Goal: Task Accomplishment & Management: Complete application form

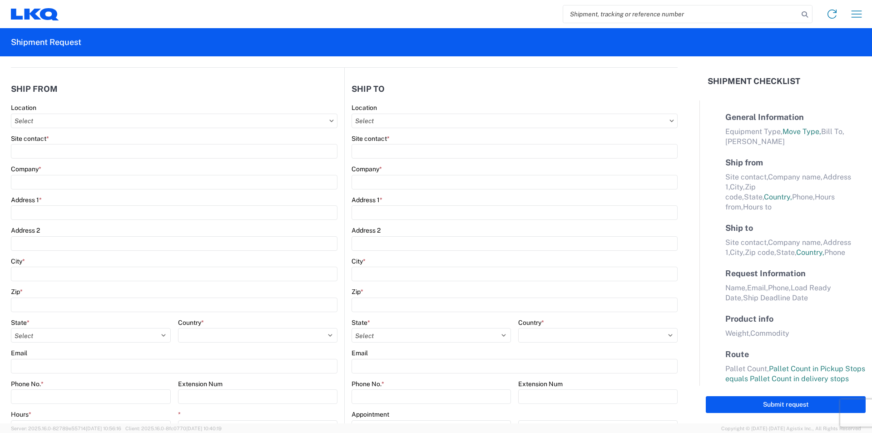
select select "FULL"
select select "LBS"
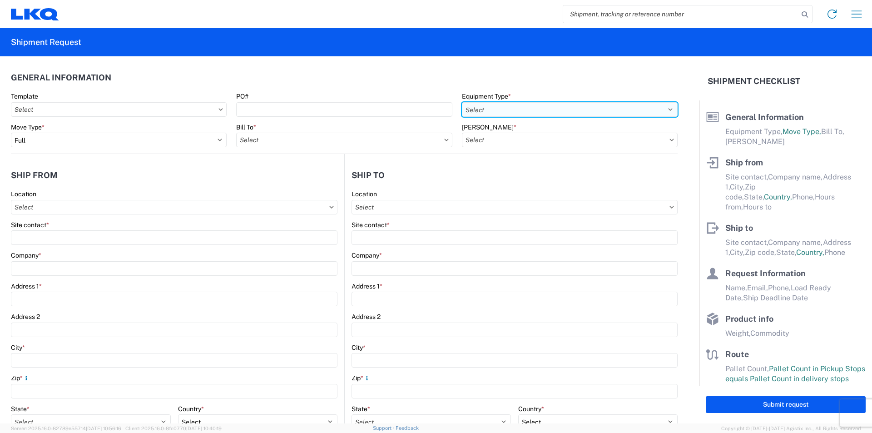
click at [554, 108] on select "Select 53’ Dry Van Flatbed Dropdeck (van) Lowboy (flatbed) Rail" at bounding box center [570, 109] width 216 height 15
select select "STDV"
click at [462, 102] on select "Select 53’ Dry Van Flatbed Dropdeck (van) Lowboy (flatbed) Rail" at bounding box center [570, 109] width 216 height 15
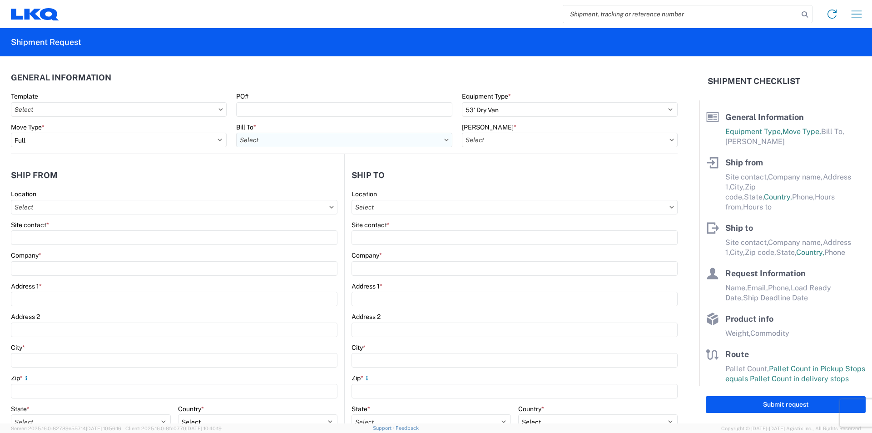
click at [316, 139] on input "Bill To *" at bounding box center [344, 140] width 216 height 15
type input "1760"
click at [269, 179] on div "1760 - LKQ Best Core" at bounding box center [315, 180] width 159 height 15
type input "1760 - LKQ Best Core"
click at [502, 140] on input "[PERSON_NAME] *" at bounding box center [570, 140] width 216 height 15
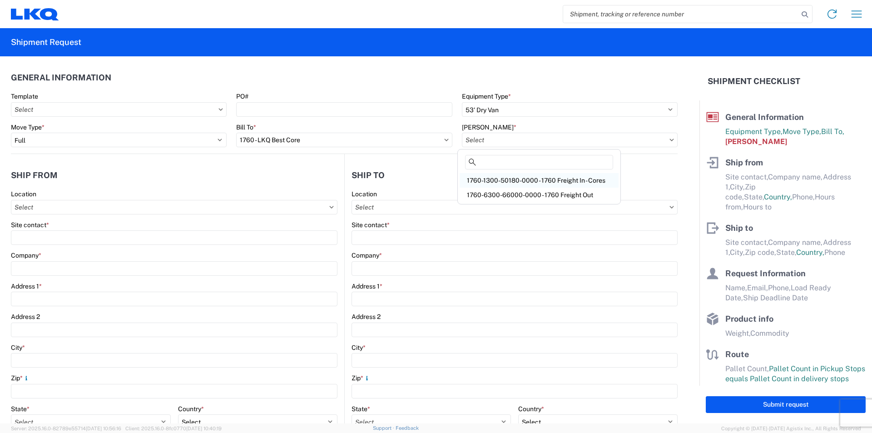
click at [513, 178] on div "1760-1300-50180-0000 - 1760 Freight In - Cores" at bounding box center [539, 180] width 159 height 15
type input "1760-1300-50180-0000 - 1760 Freight In - Cores"
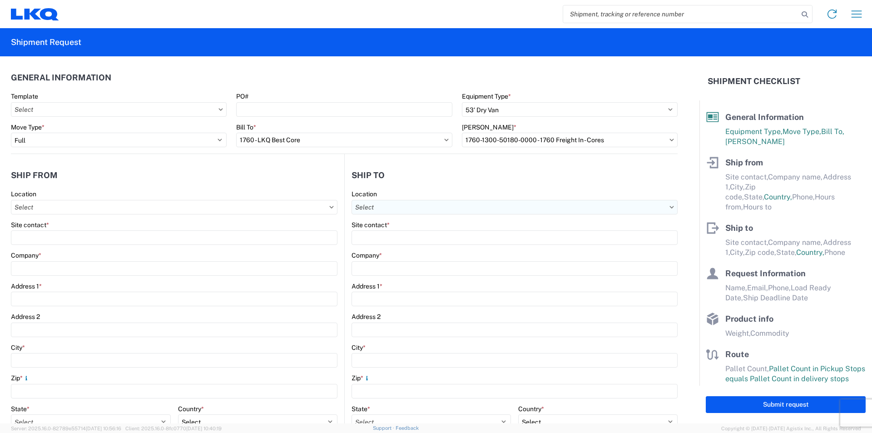
click at [338, 206] on input "Location" at bounding box center [174, 207] width 327 height 15
type input "1760"
click at [396, 247] on div "1760 - LKQ Best Core" at bounding box center [430, 247] width 159 height 15
type input "1760 - LKQ Best Core"
type input "LKQ Corporation"
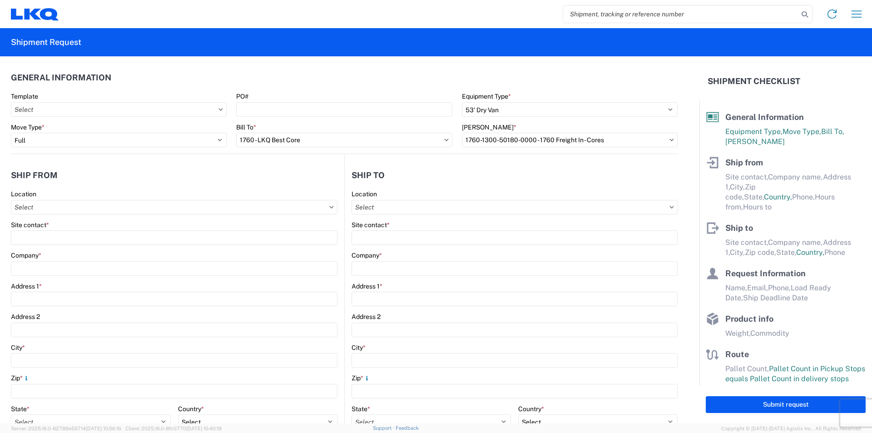
type input "[STREET_ADDRESS]"
type input "[GEOGRAPHIC_DATA]"
type input "77038"
select select "[GEOGRAPHIC_DATA]"
select select "US"
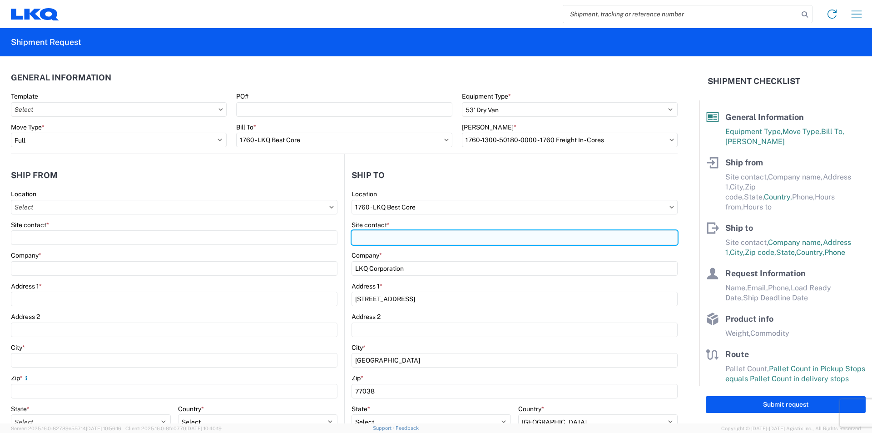
click at [386, 239] on input "Site contact *" at bounding box center [515, 237] width 326 height 15
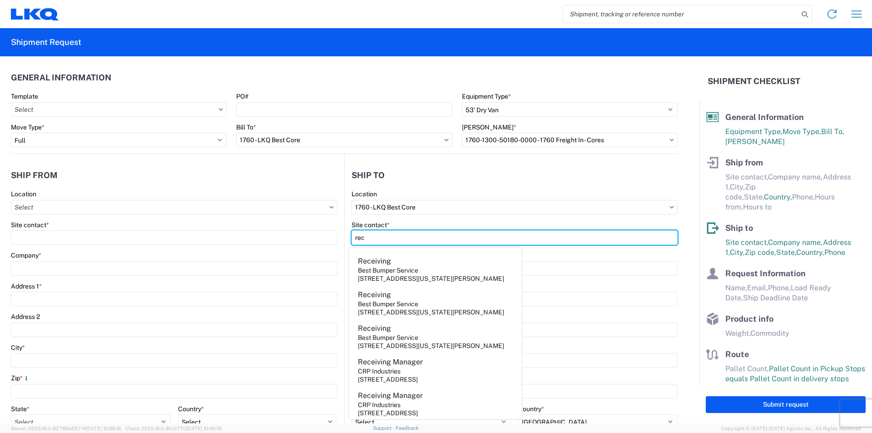
type input "receiving"
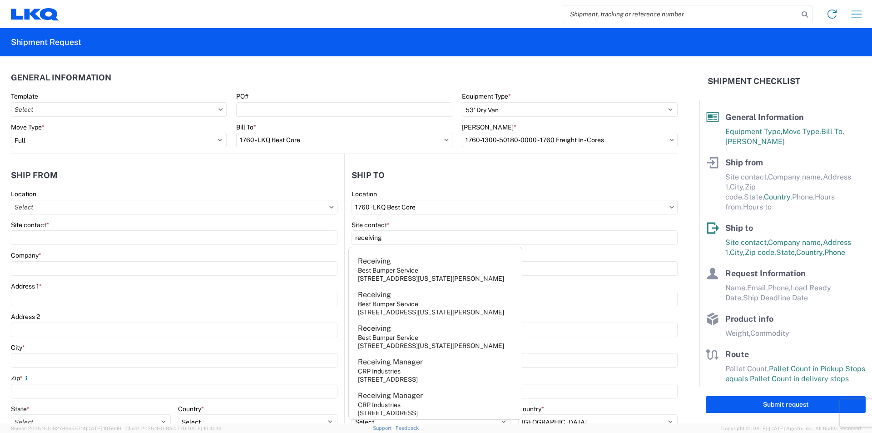
click at [382, 72] on header "General Information" at bounding box center [344, 77] width 667 height 20
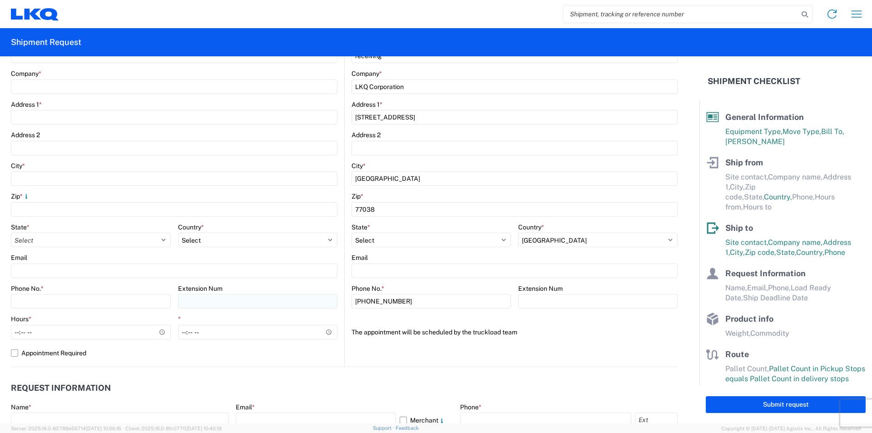
scroll to position [91, 0]
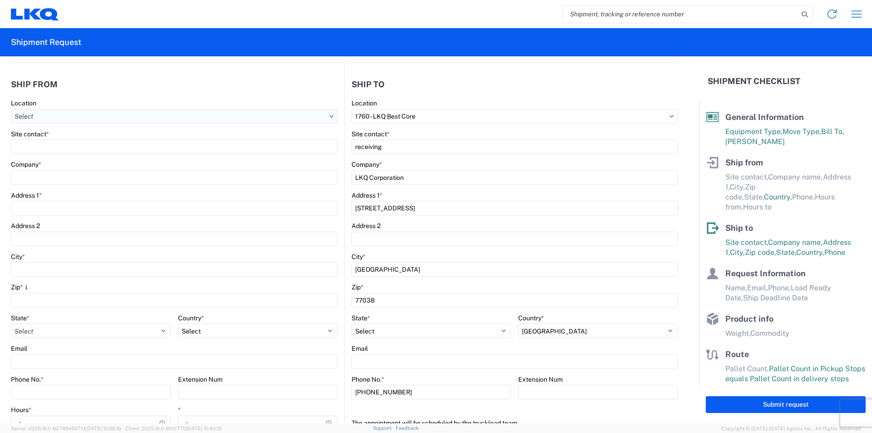
click at [238, 116] on input "Location" at bounding box center [174, 116] width 327 height 15
type input "1348"
click at [88, 156] on div "1348- LKQ Self Service- [GEOGRAPHIC_DATA]" at bounding box center [92, 156] width 159 height 15
type input "1348- LKQ Self Service- [GEOGRAPHIC_DATA]"
type input "LKQ Corporation"
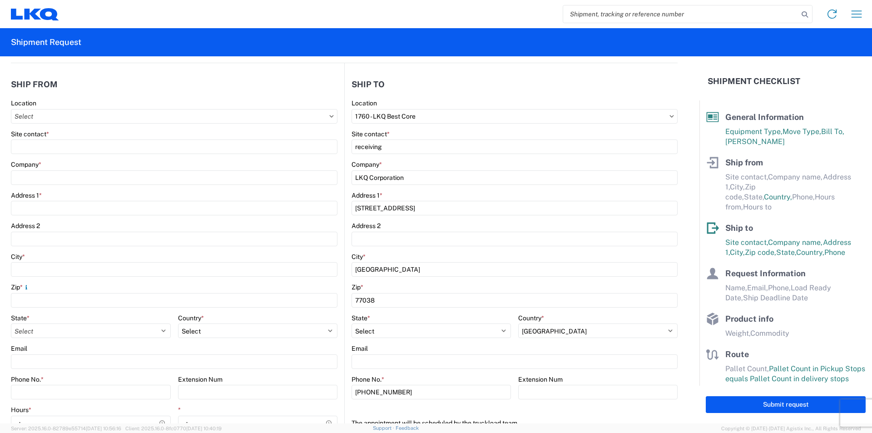
type input "[STREET_ADDRESS]"
type input "Wayland"
type input "49348"
select select "MI"
select select "US"
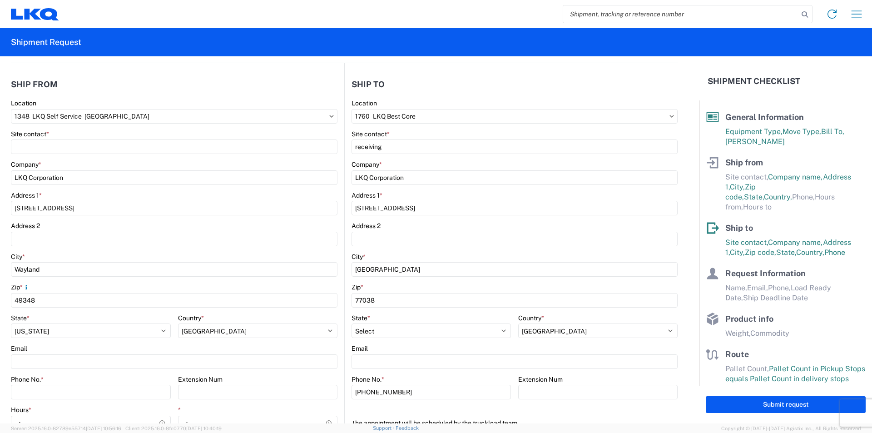
type input "07:00:00"
type input "17:00:00"
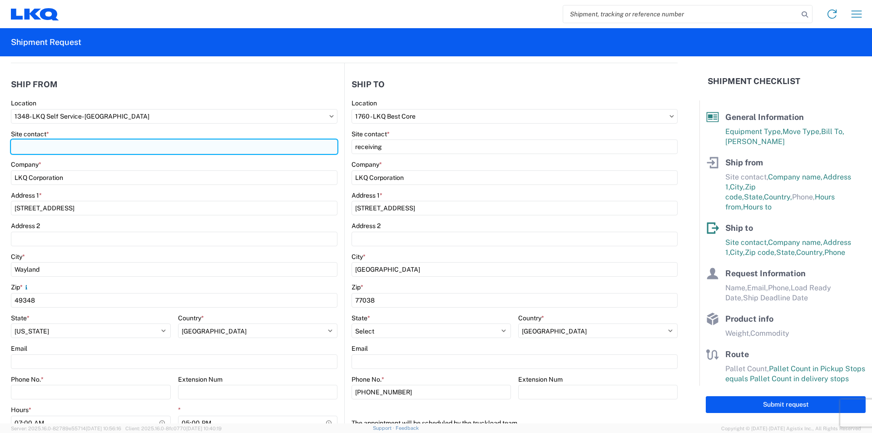
click at [48, 148] on input "Site contact *" at bounding box center [174, 146] width 327 height 15
type input "[PERSON_NAME]"
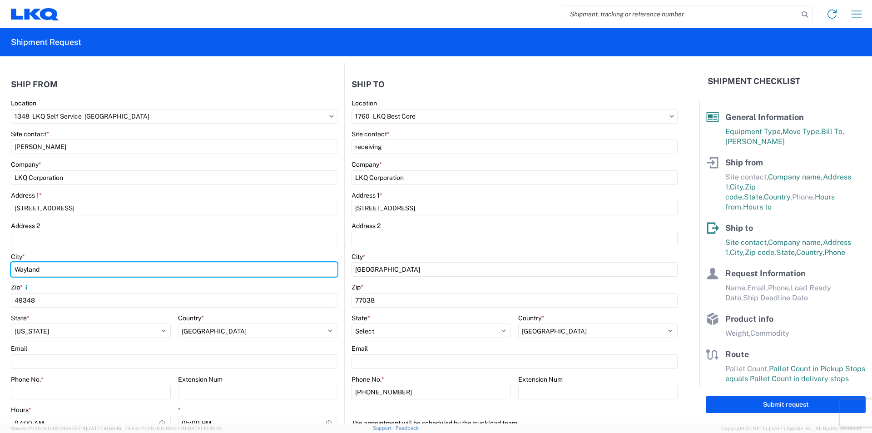
type input "WAYLAND"
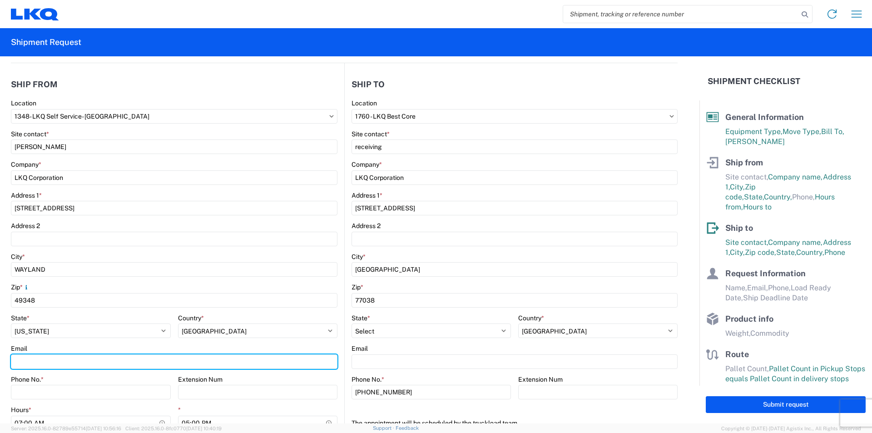
type input "[EMAIL_ADDRESS][DOMAIN_NAME]"
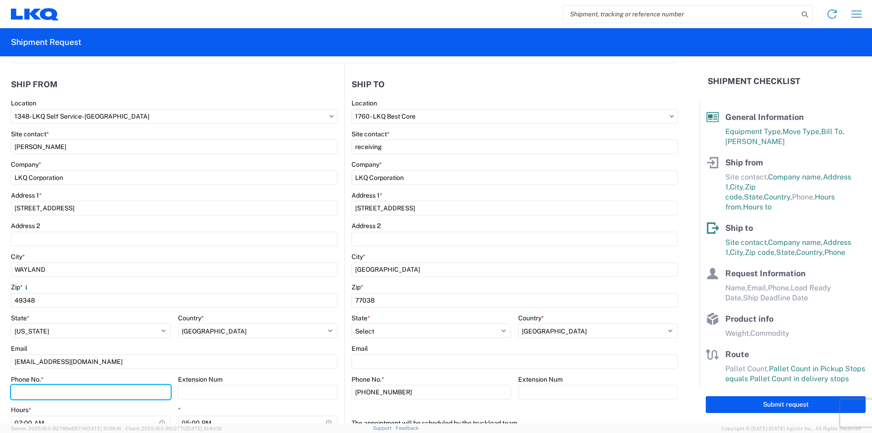
type input "6166387087"
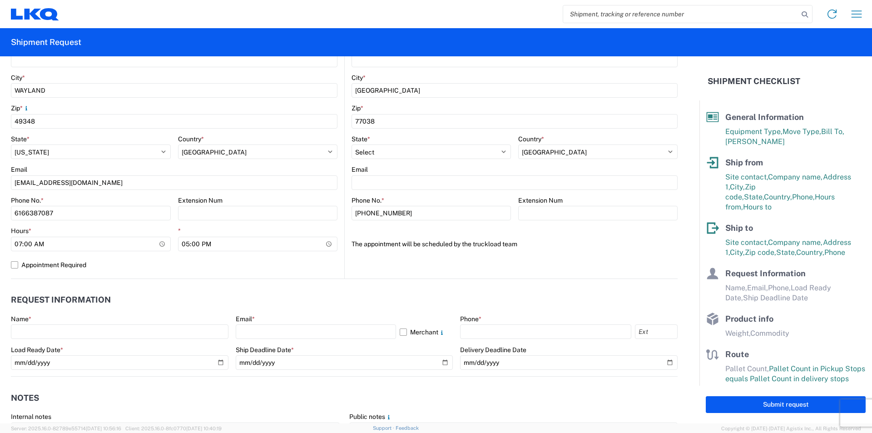
scroll to position [273, 0]
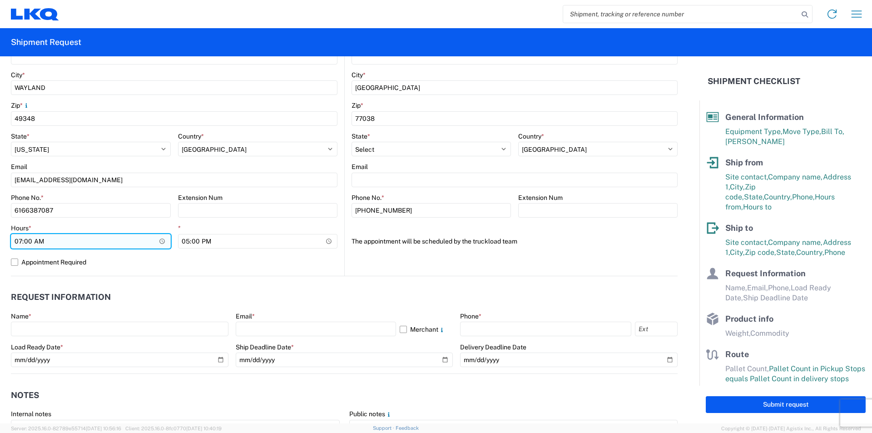
click at [18, 239] on input "07:00:00" at bounding box center [91, 241] width 160 height 15
type input "09:00"
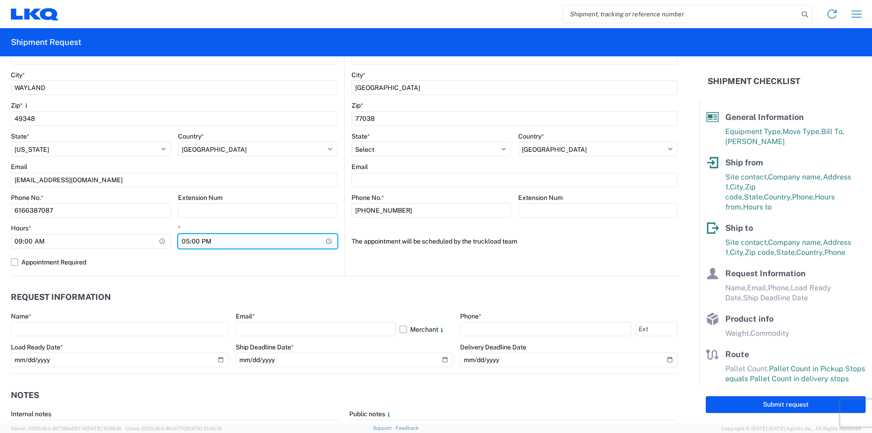
click at [185, 238] on input "17:00:00" at bounding box center [258, 241] width 160 height 15
type input "14:00"
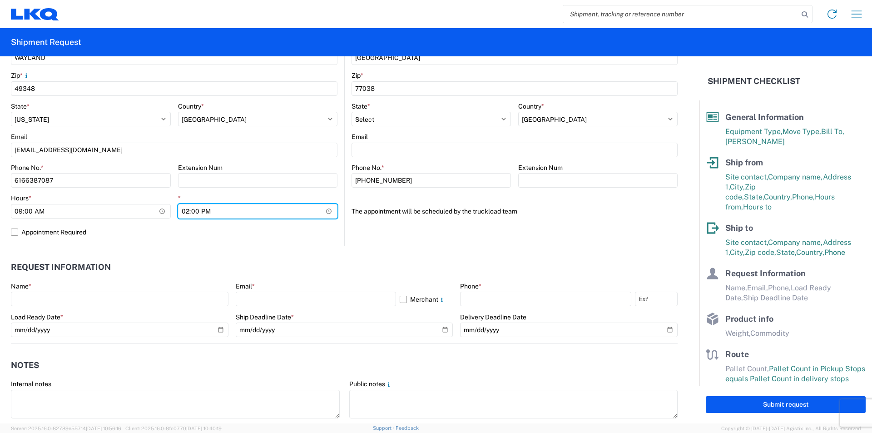
scroll to position [318, 0]
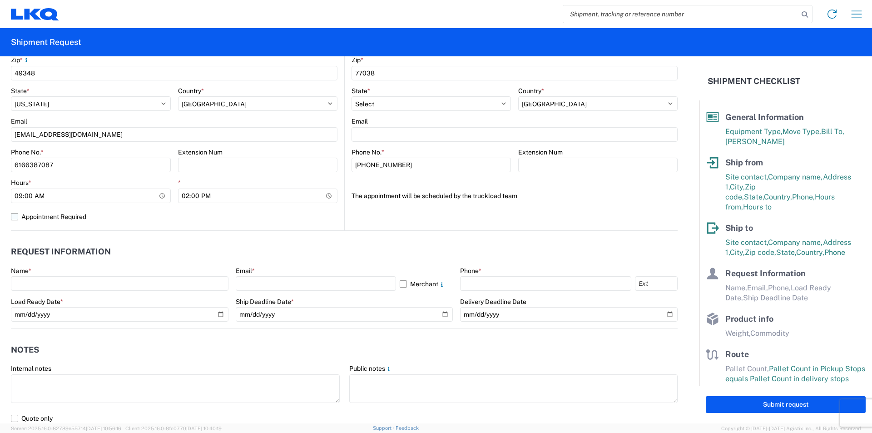
click at [318, 214] on label "Appointment Required" at bounding box center [174, 216] width 327 height 15
click at [0, 0] on input "Appointment Required" at bounding box center [0, 0] width 0 height 0
select select "US"
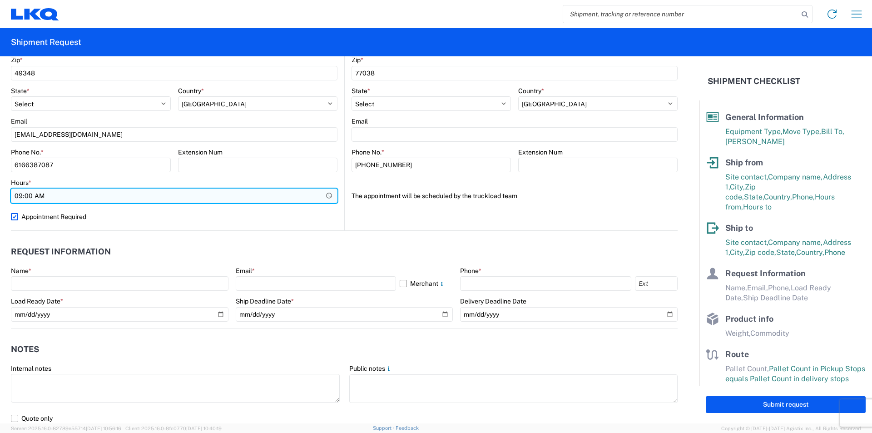
click at [83, 194] on input "09:00" at bounding box center [174, 196] width 327 height 15
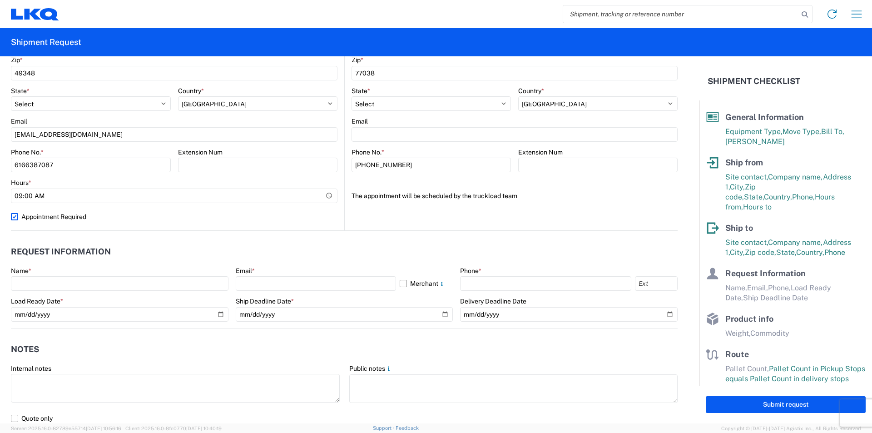
click at [196, 175] on agx-form-control-wrapper-v2 "Extension Num" at bounding box center [258, 163] width 160 height 31
click at [12, 215] on label "Appointment Required" at bounding box center [174, 216] width 327 height 15
click at [0, 0] on input "Appointment Required" at bounding box center [0, 0] width 0 height 0
select select "US"
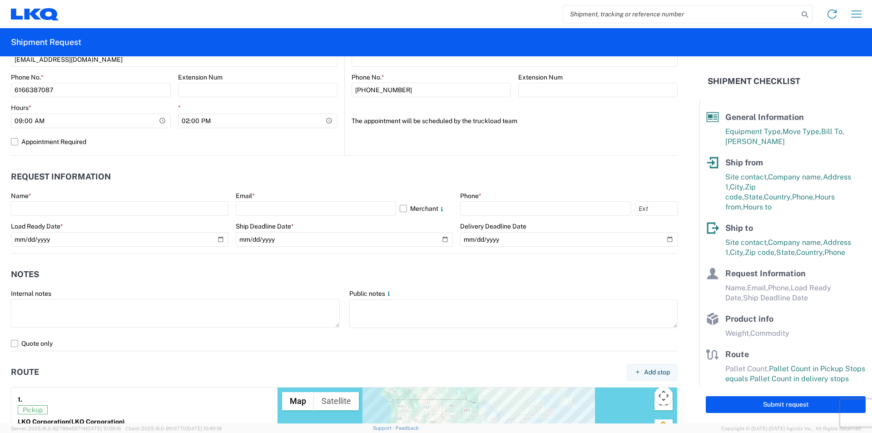
scroll to position [409, 0]
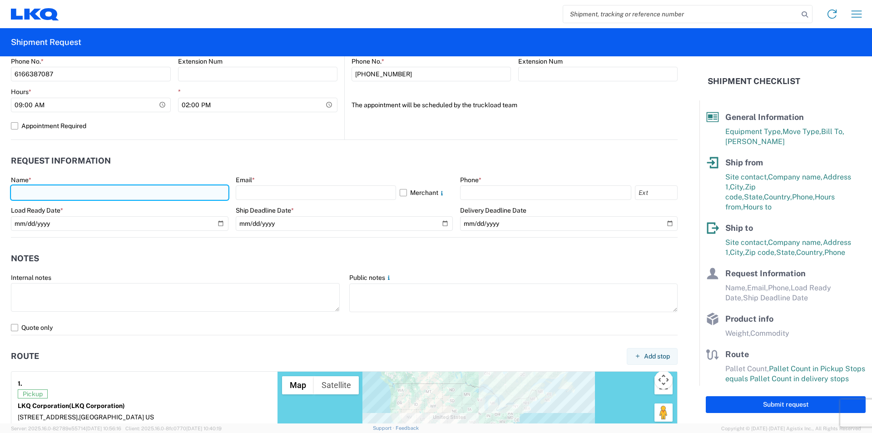
click at [37, 193] on input "text" at bounding box center [120, 192] width 218 height 15
type input "[PERSON_NAME]"
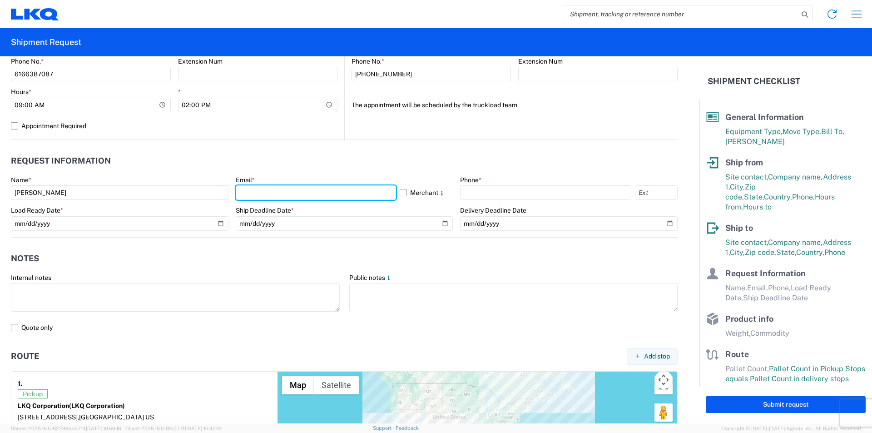
type input "[EMAIL_ADDRESS][DOMAIN_NAME]"
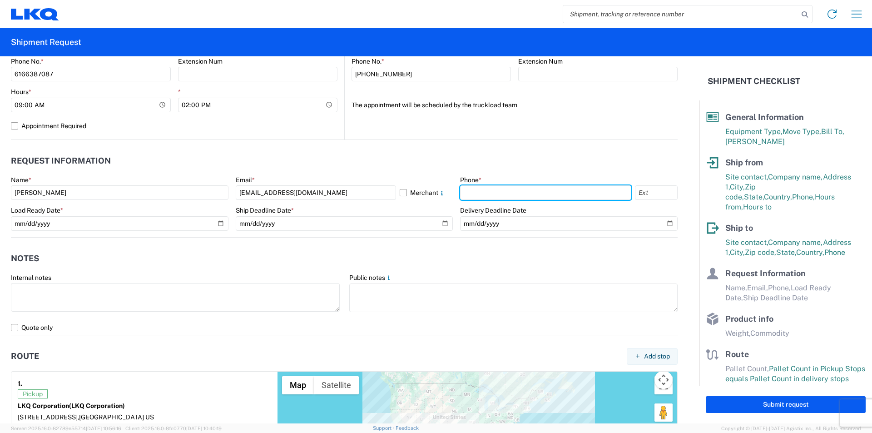
type input "6166387087"
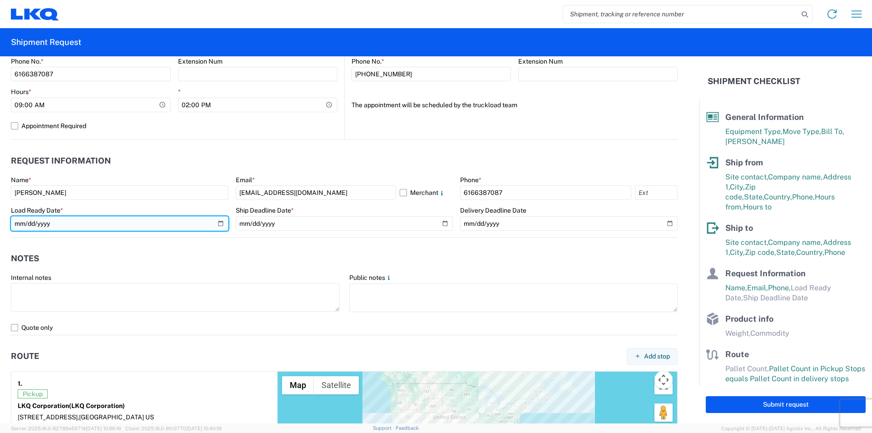
click at [217, 223] on input "date" at bounding box center [120, 223] width 218 height 15
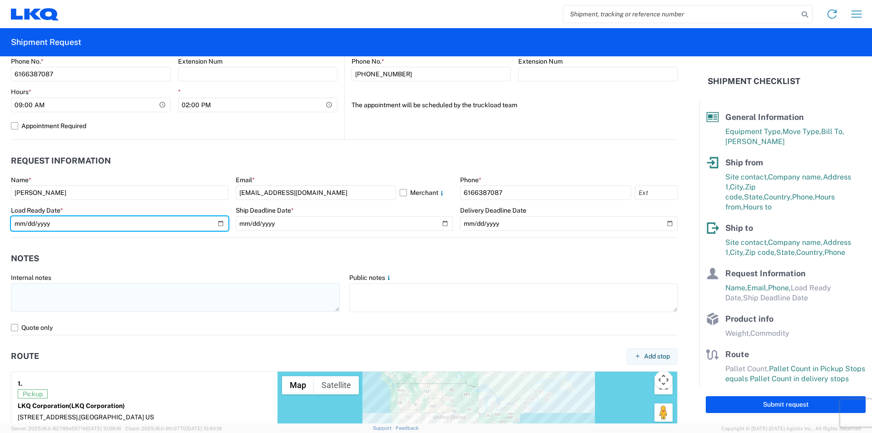
type input "[DATE]"
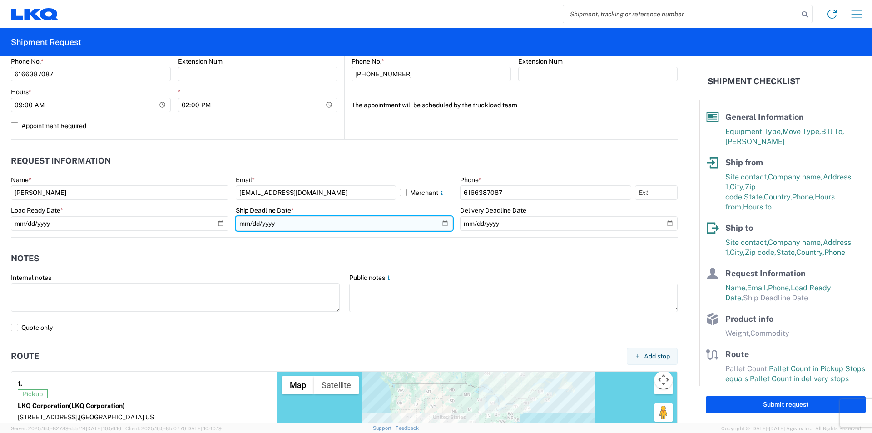
click at [442, 223] on input "date" at bounding box center [345, 223] width 218 height 15
type input "[DATE]"
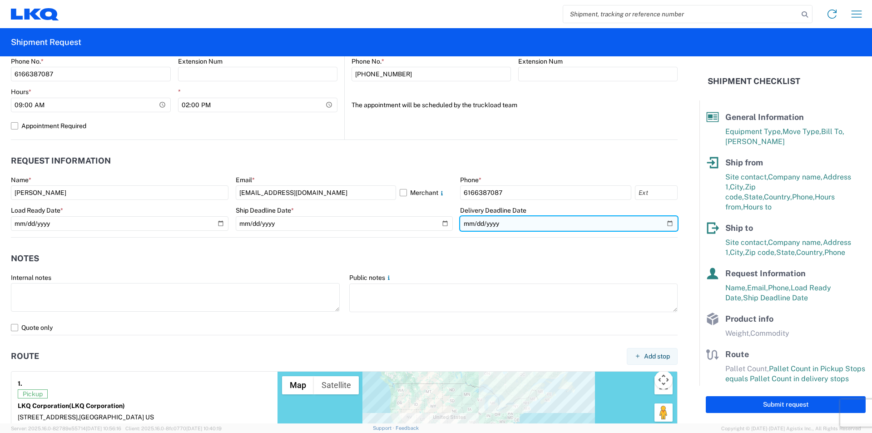
click at [660, 224] on input "date" at bounding box center [569, 223] width 218 height 15
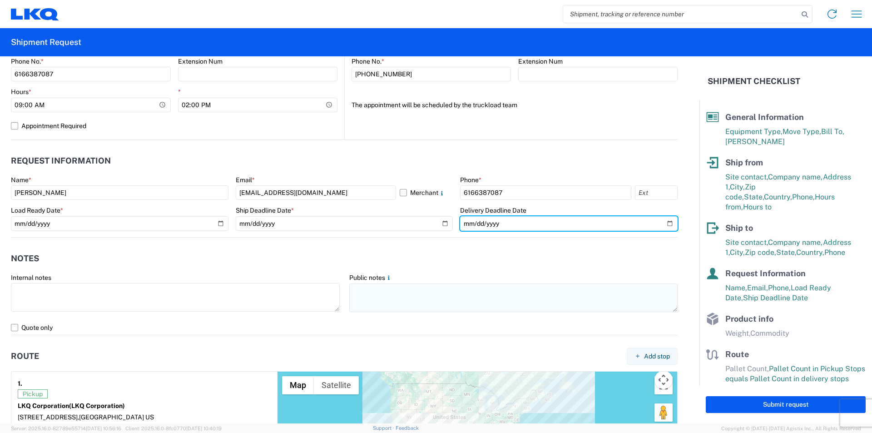
type input "[DATE]"
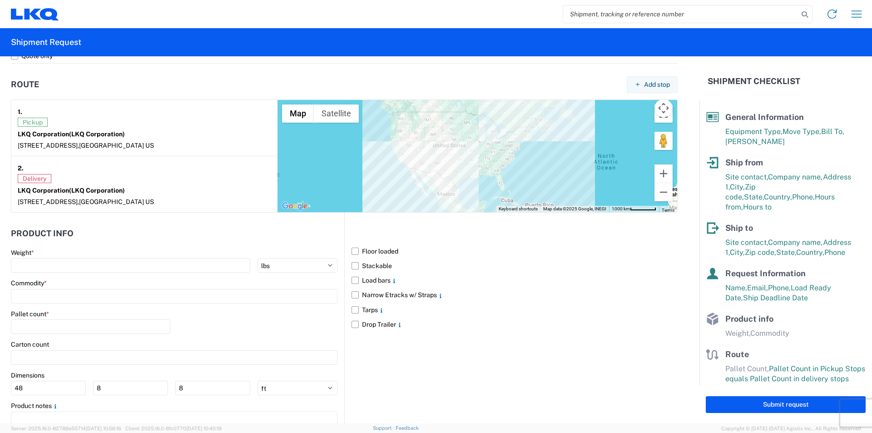
scroll to position [682, 0]
click at [648, 85] on span "Add stop" at bounding box center [657, 84] width 26 height 9
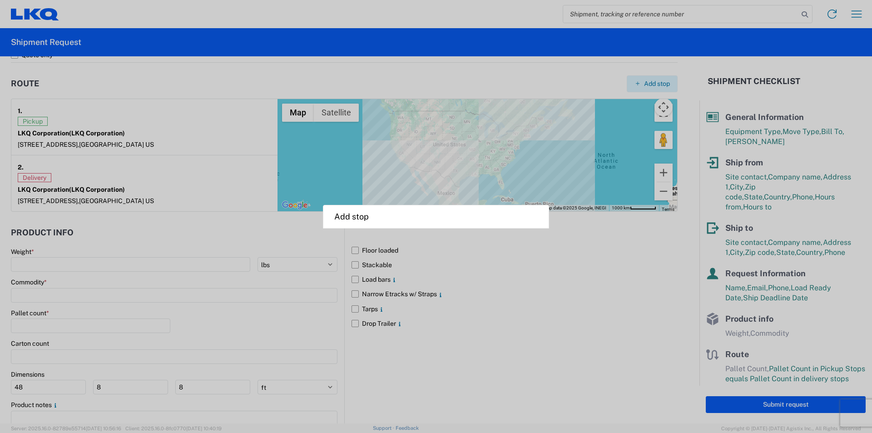
select select "US"
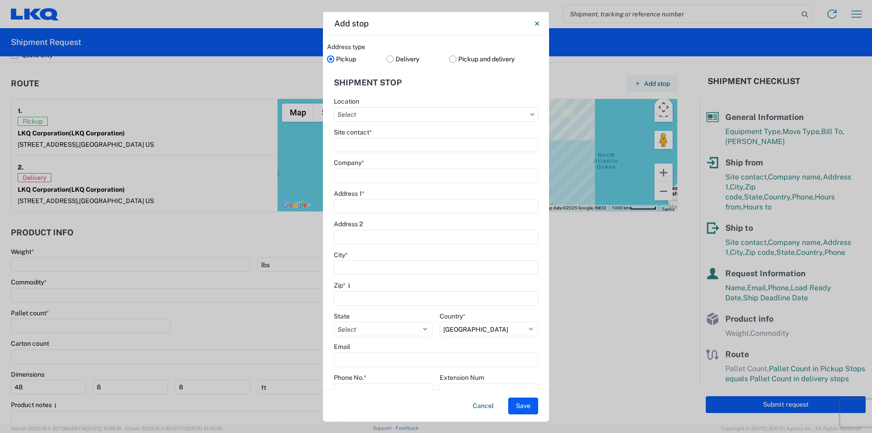
click at [531, 115] on icon at bounding box center [533, 114] width 4 height 2
click at [435, 119] on input "Location" at bounding box center [436, 114] width 204 height 15
type input "1346"
click at [400, 154] on div "1346 - LKQ Self Service - [GEOGRAPHIC_DATA]" at bounding box center [415, 155] width 159 height 15
type input "1346 - LKQ Self Service - [GEOGRAPHIC_DATA]"
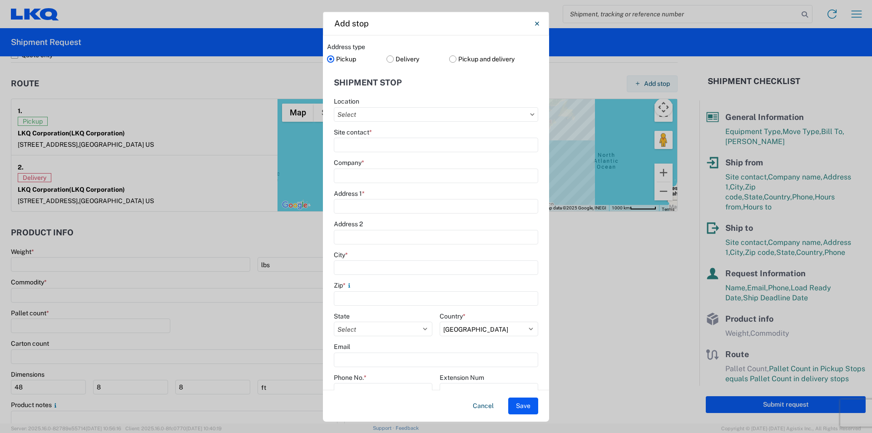
type input "LKQ Corporation"
type input "[STREET_ADDRESS]"
type input "Holland"
type input "49424"
select select "MI"
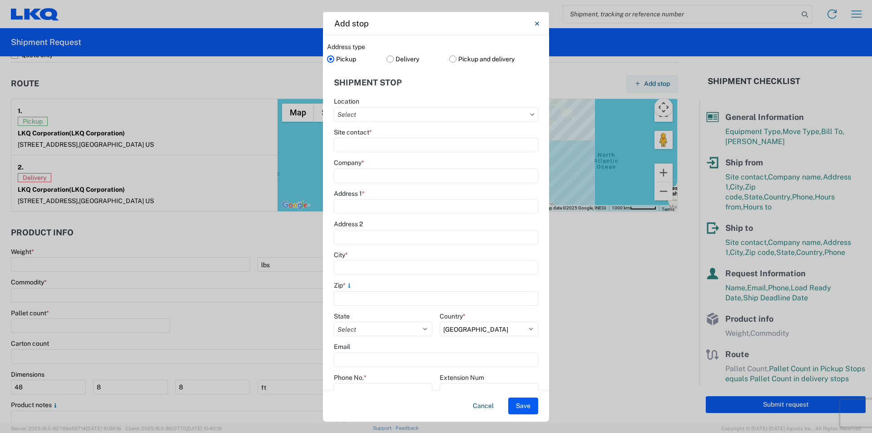
type input "[PHONE_NUMBER]"
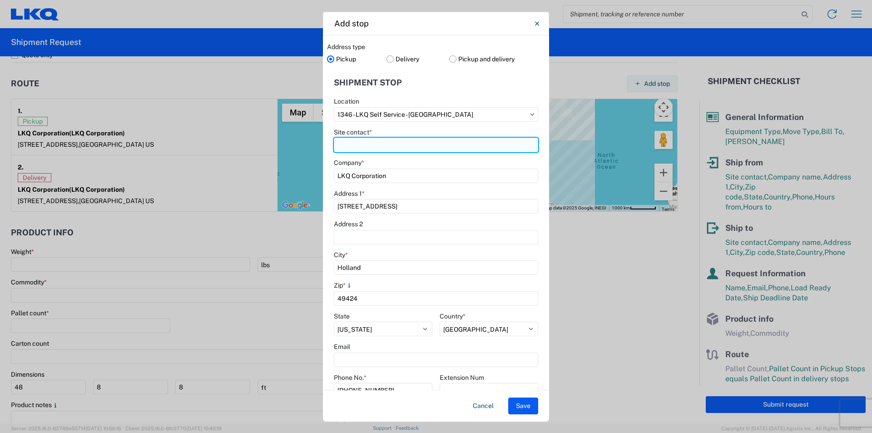
click at [350, 144] on input "Site contact *" at bounding box center [436, 145] width 204 height 15
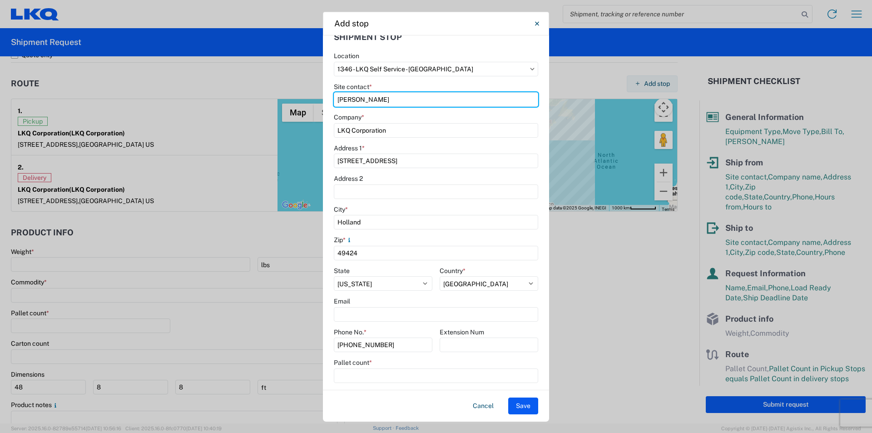
scroll to position [82, 0]
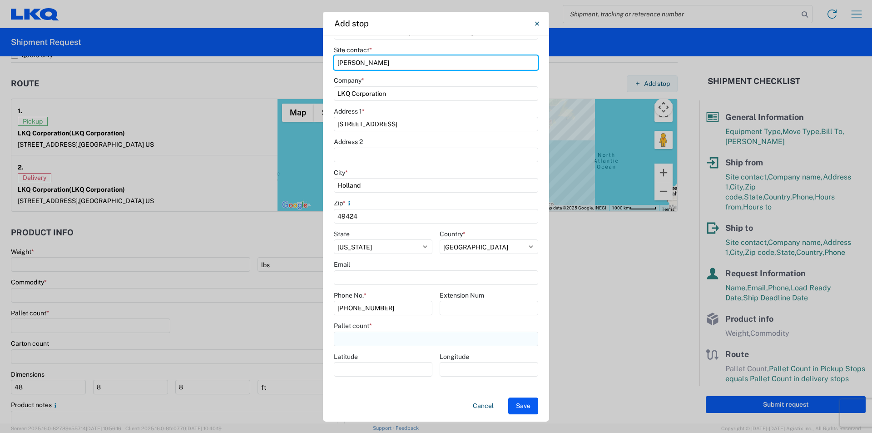
type input "[PERSON_NAME]"
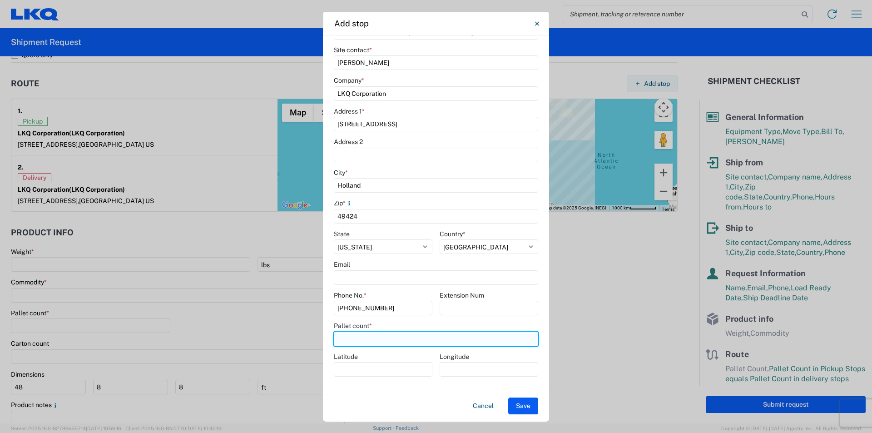
click at [361, 339] on input "number" at bounding box center [436, 339] width 204 height 15
type input "20"
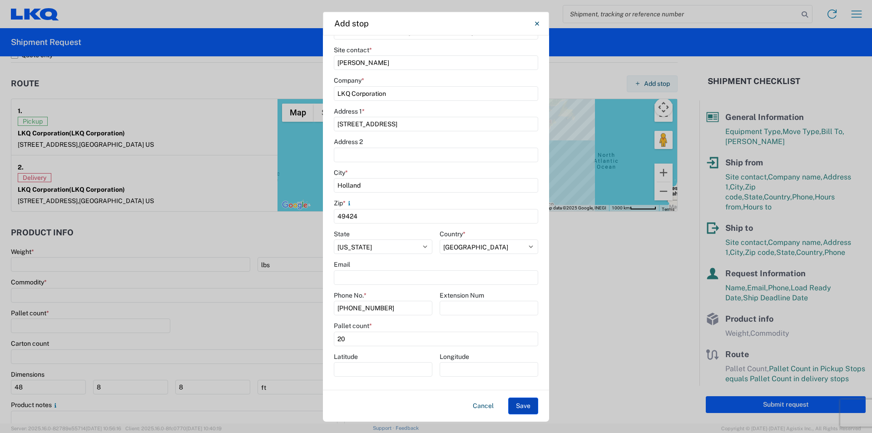
click at [520, 409] on button "Save" at bounding box center [523, 406] width 30 height 17
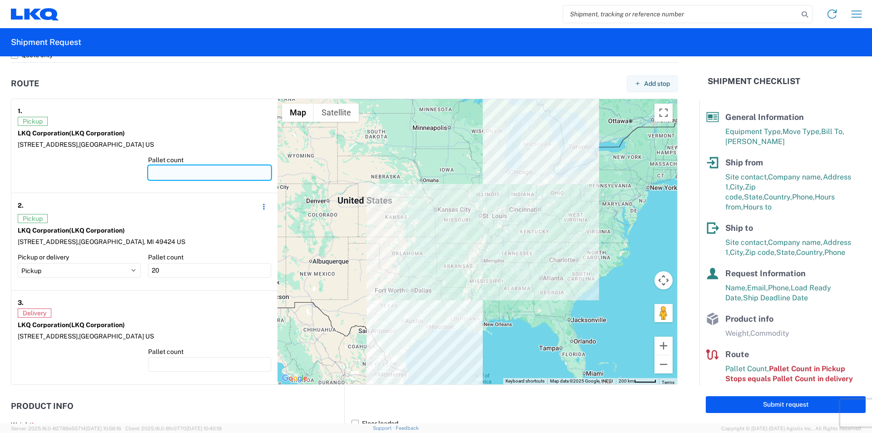
click at [169, 173] on input "number" at bounding box center [209, 172] width 123 height 15
type input "21"
type input "1"
type input "30"
type input "10"
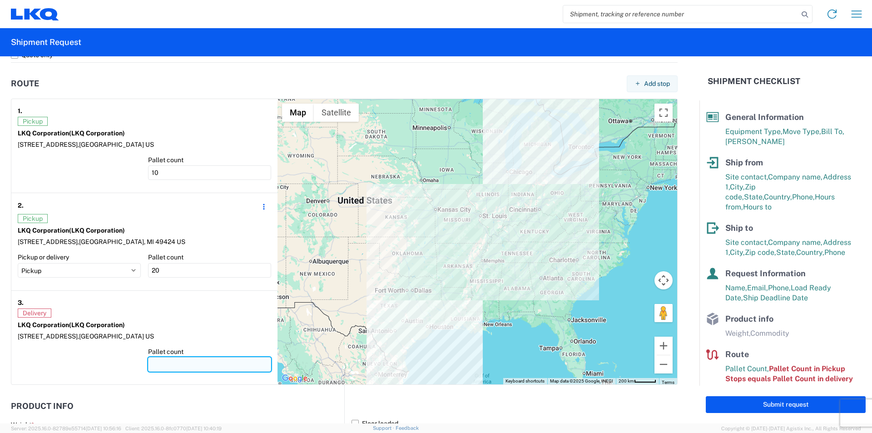
click at [162, 363] on input "number" at bounding box center [209, 364] width 123 height 15
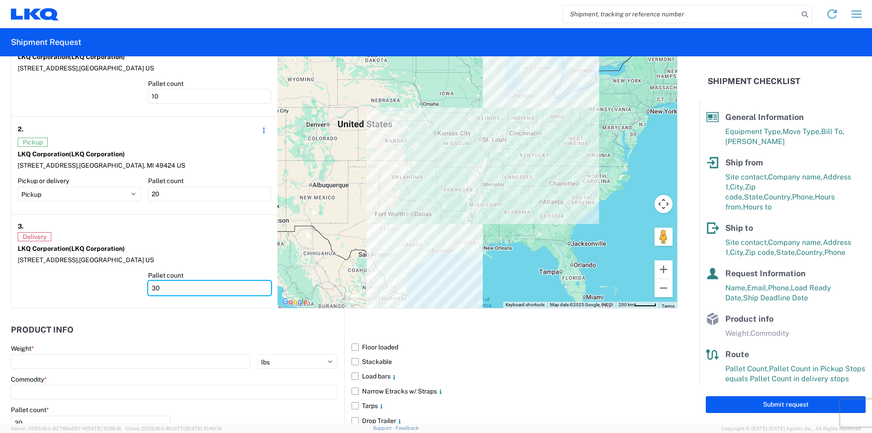
scroll to position [772, 0]
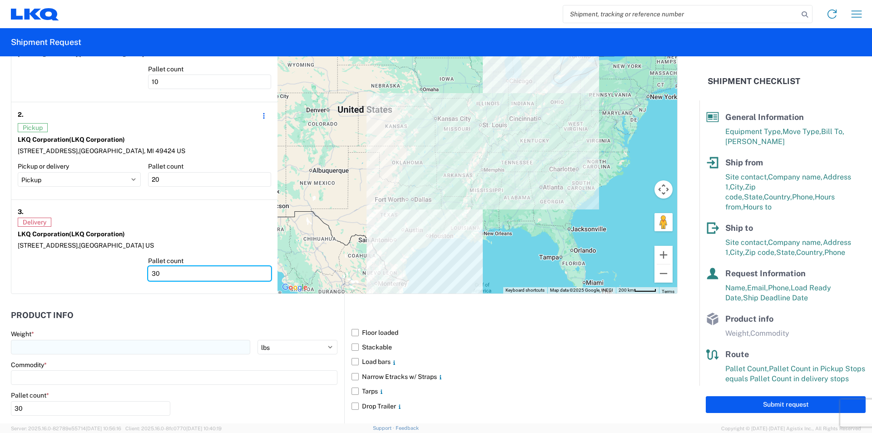
type input "30"
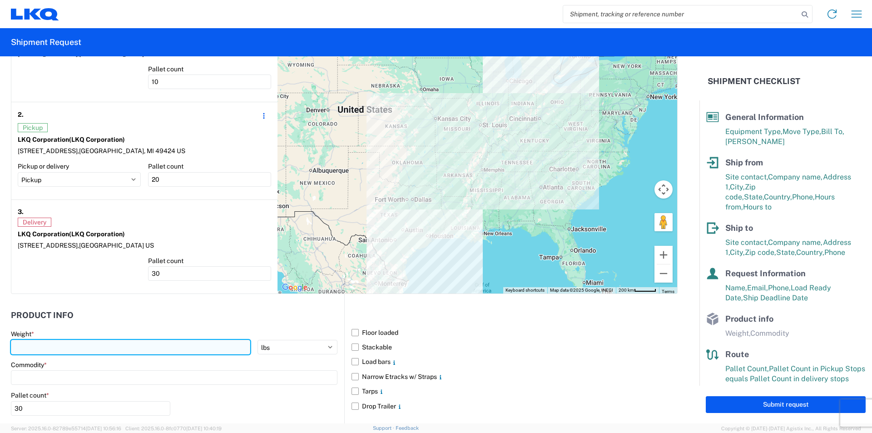
click at [26, 344] on input "number" at bounding box center [130, 347] width 239 height 15
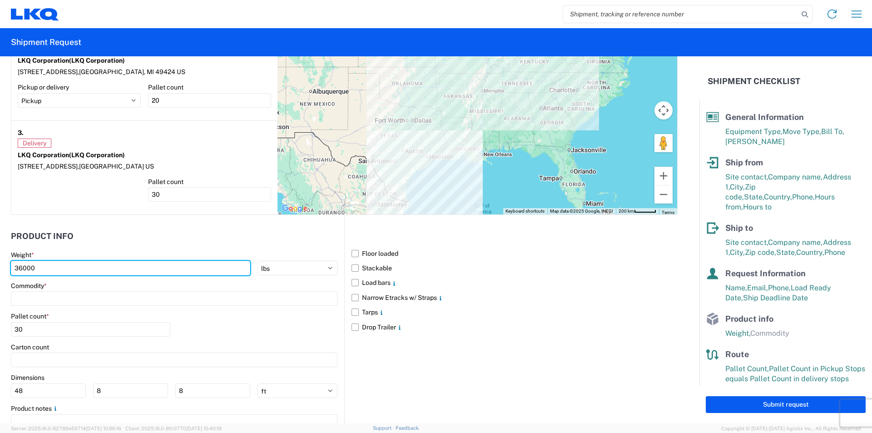
scroll to position [896, 0]
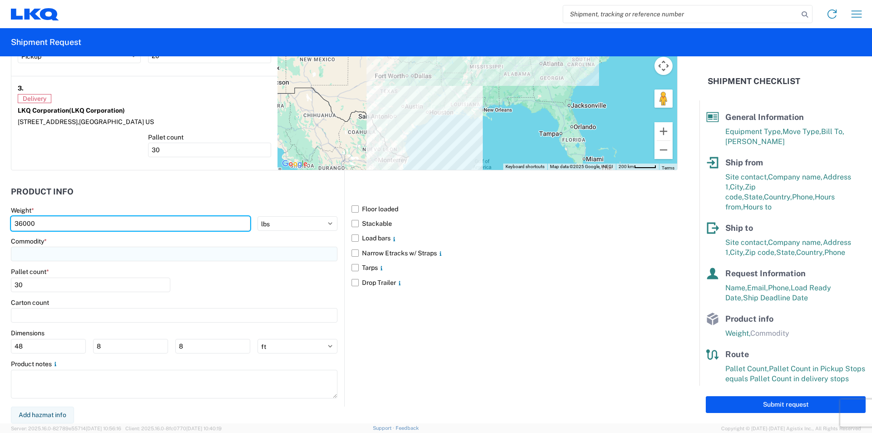
type input "36000"
click at [75, 253] on input at bounding box center [174, 254] width 327 height 15
click at [80, 274] on input at bounding box center [93, 276] width 148 height 15
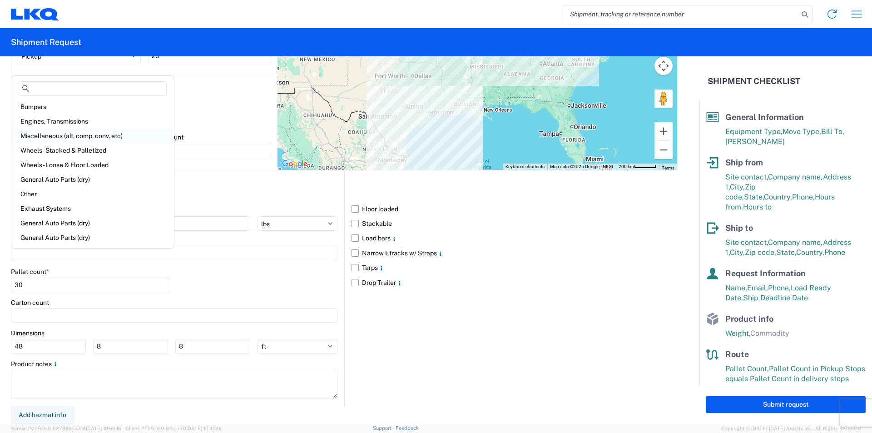
click at [71, 134] on div "Miscellaneous (alt, comp, conv, etc)" at bounding box center [92, 136] width 159 height 15
type input "Miscellaneous (alt, comp, conv, etc)"
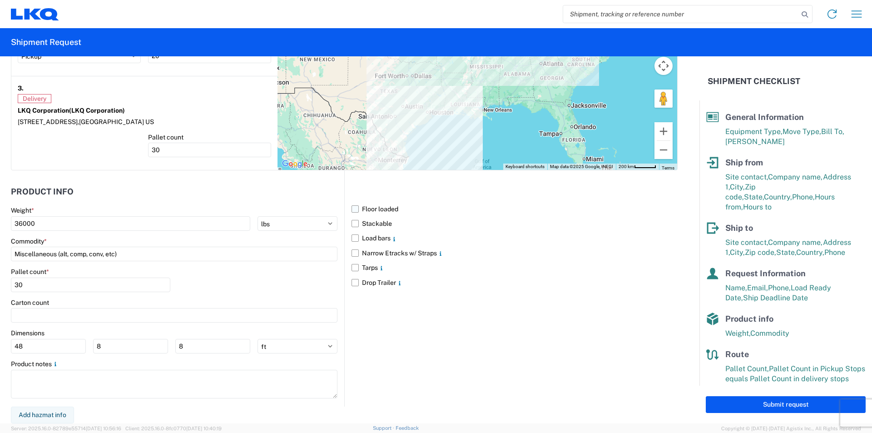
click at [354, 207] on label "Floor loaded" at bounding box center [515, 209] width 326 height 15
click at [0, 0] on input "Floor loaded" at bounding box center [0, 0] width 0 height 0
click at [355, 219] on label "Stackable" at bounding box center [515, 223] width 326 height 15
click at [0, 0] on input "Stackable" at bounding box center [0, 0] width 0 height 0
click at [353, 237] on label "Load bars" at bounding box center [515, 238] width 326 height 15
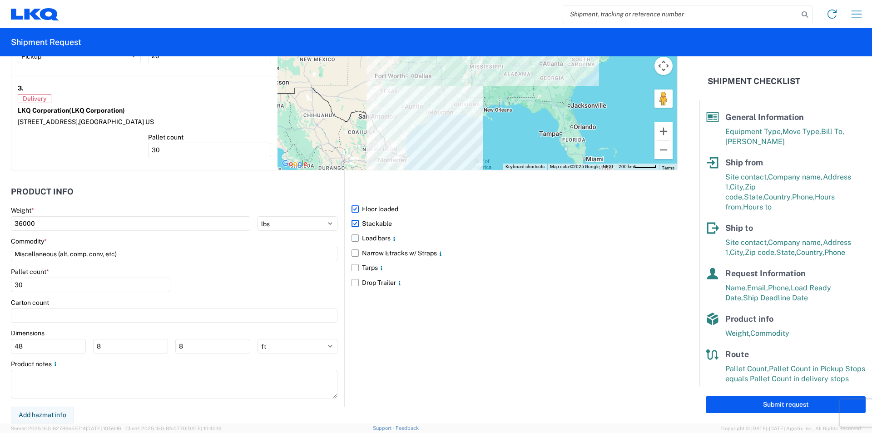
click at [0, 0] on input "Load bars" at bounding box center [0, 0] width 0 height 0
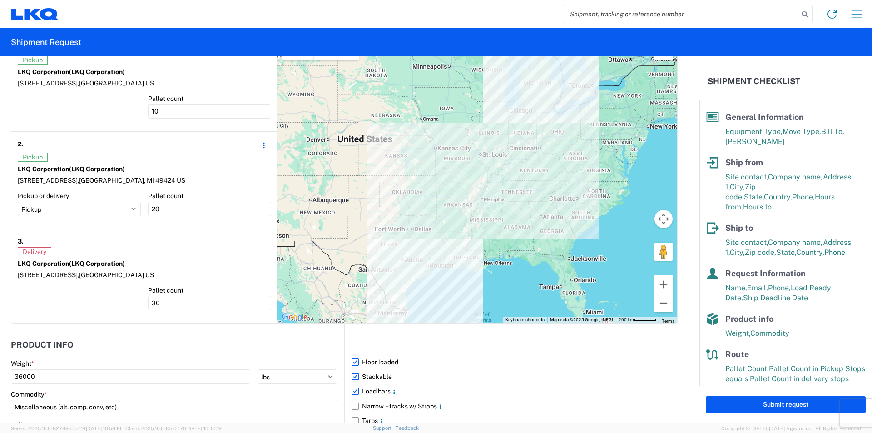
scroll to position [714, 0]
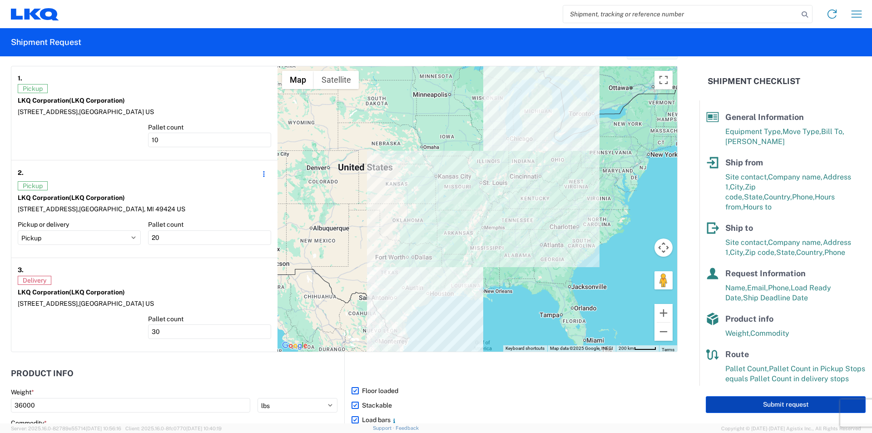
click at [778, 401] on button "Submit request" at bounding box center [786, 404] width 160 height 17
select select "US"
